Goal: Task Accomplishment & Management: Use online tool/utility

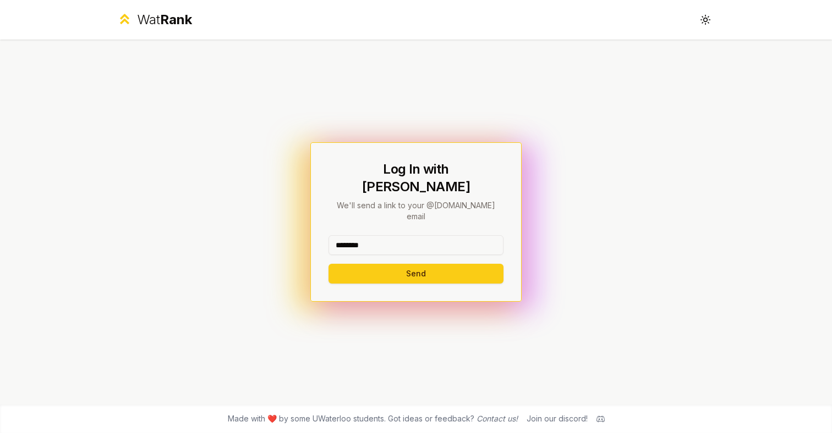
type input "********"
click at [415, 264] on button "Send" at bounding box center [415, 274] width 175 height 20
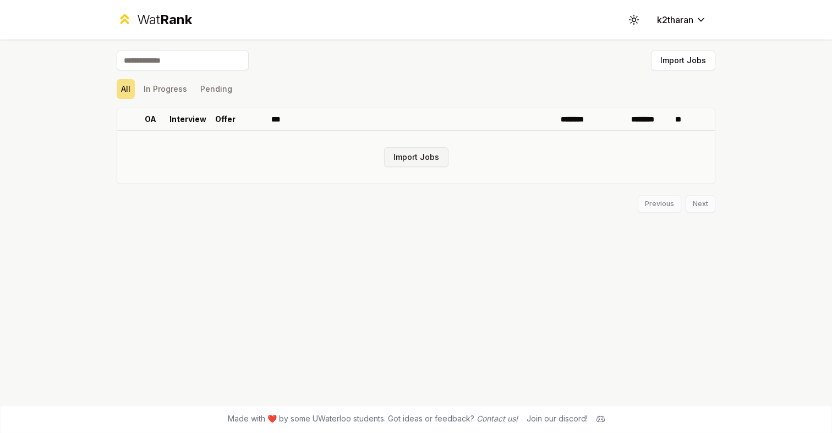
click at [412, 153] on button "Import Jobs" at bounding box center [416, 157] width 64 height 20
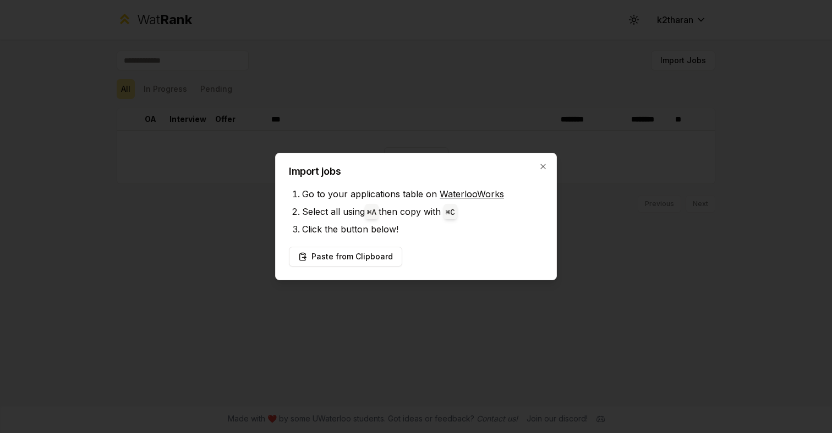
click at [458, 194] on link "WaterlooWorks" at bounding box center [471, 194] width 64 height 11
click at [387, 194] on li "Go to your applications table on WaterlooWorks" at bounding box center [422, 194] width 241 height 18
click at [354, 252] on button "Paste from Clipboard" at bounding box center [345, 257] width 113 height 20
click at [353, 264] on button "Paste from Clipboard" at bounding box center [345, 257] width 113 height 20
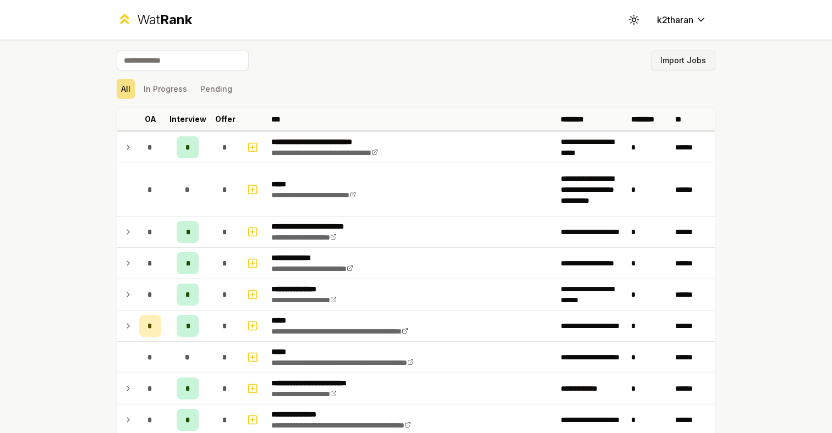
click at [668, 64] on button "Import Jobs" at bounding box center [683, 61] width 64 height 20
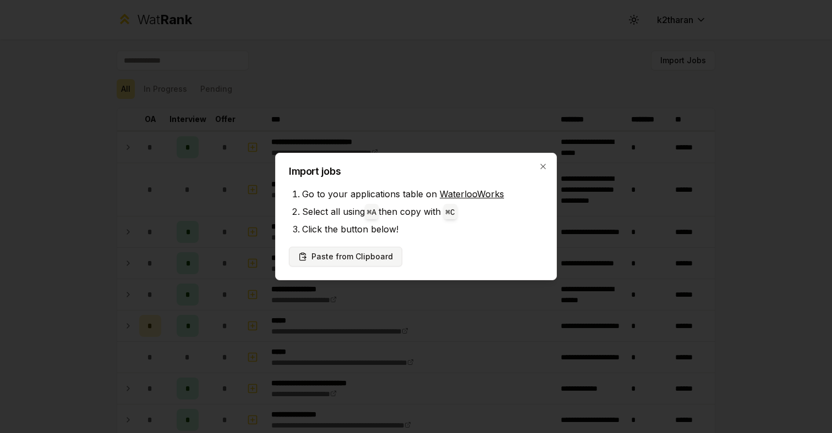
click at [355, 252] on button "Paste from Clipboard" at bounding box center [345, 257] width 113 height 20
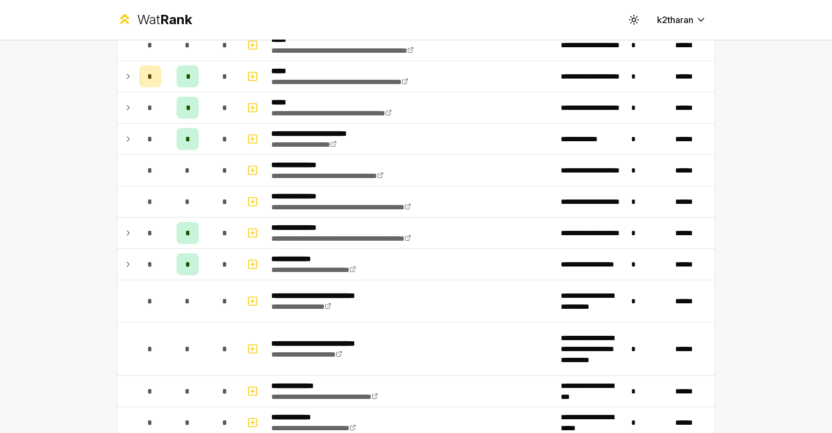
scroll to position [408, 0]
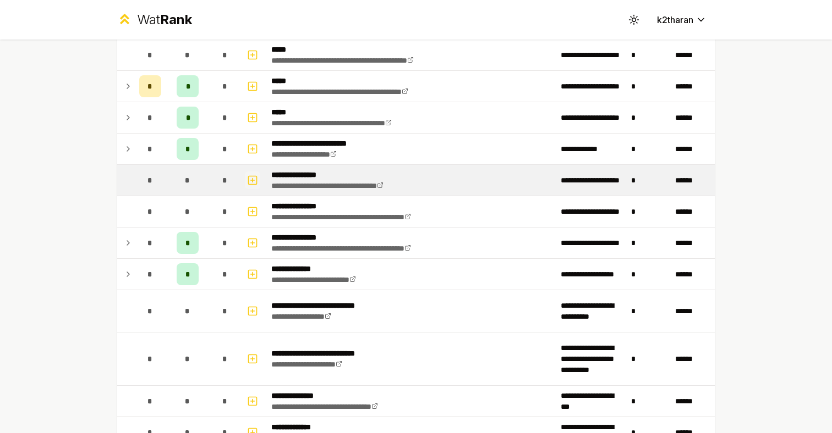
click at [257, 182] on rect "button" at bounding box center [253, 180] width 8 height 8
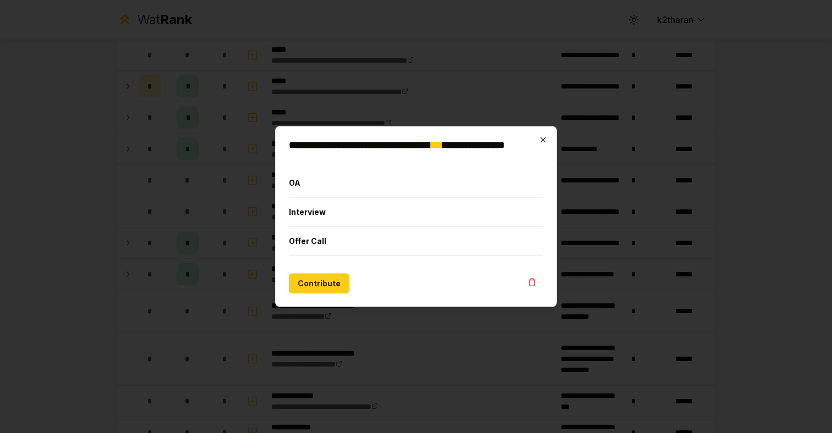
click at [540, 137] on icon "button" at bounding box center [542, 140] width 9 height 9
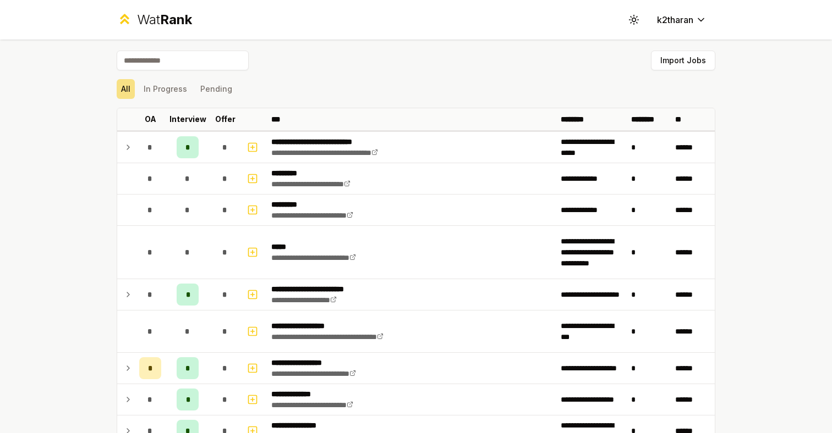
scroll to position [0, 0]
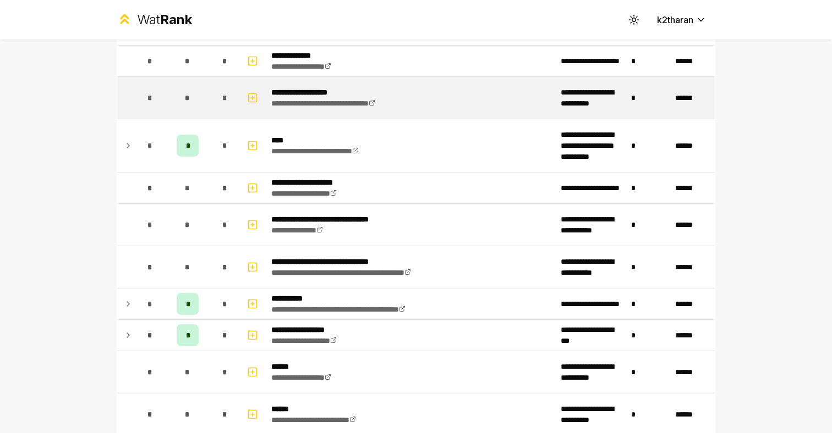
scroll to position [1252, 0]
